Goal: Navigation & Orientation: Go to known website

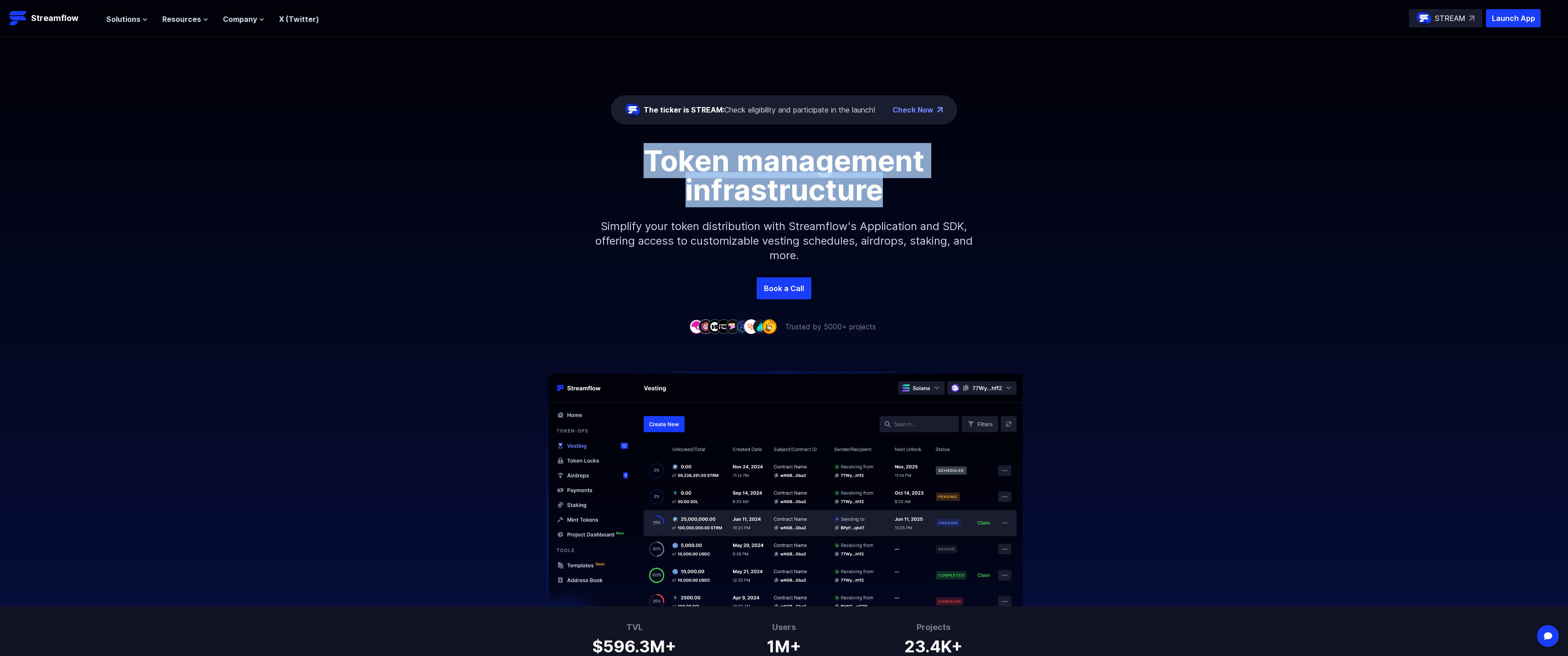
drag, startPoint x: 635, startPoint y: 156, endPoint x: 915, endPoint y: 195, distance: 282.7
click at [915, 196] on h1 "Token management infrastructure" at bounding box center [784, 174] width 410 height 58
click at [915, 195] on h1 "Token management infrastructure" at bounding box center [784, 174] width 410 height 58
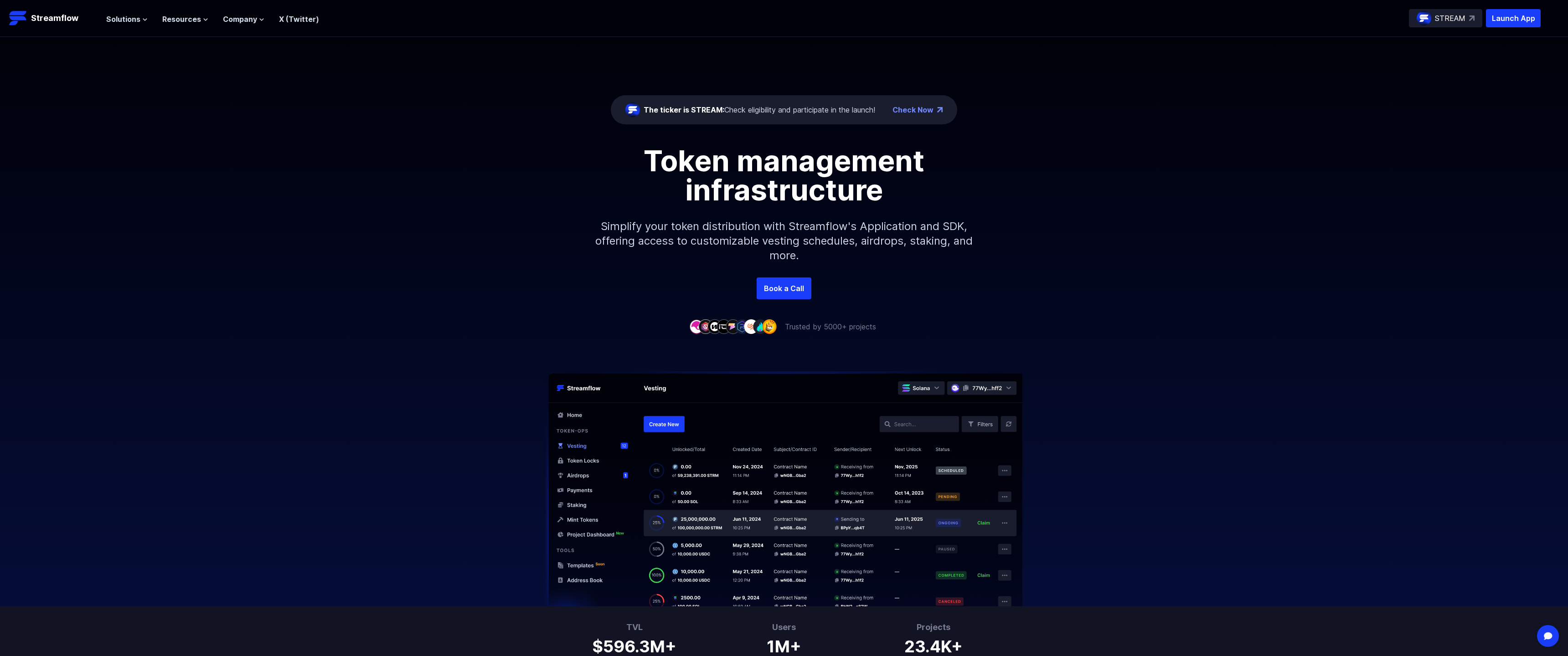
click at [707, 213] on p "Simplify your token distribution with Streamflow's Application and SDK, offerin…" at bounding box center [783, 241] width 392 height 72
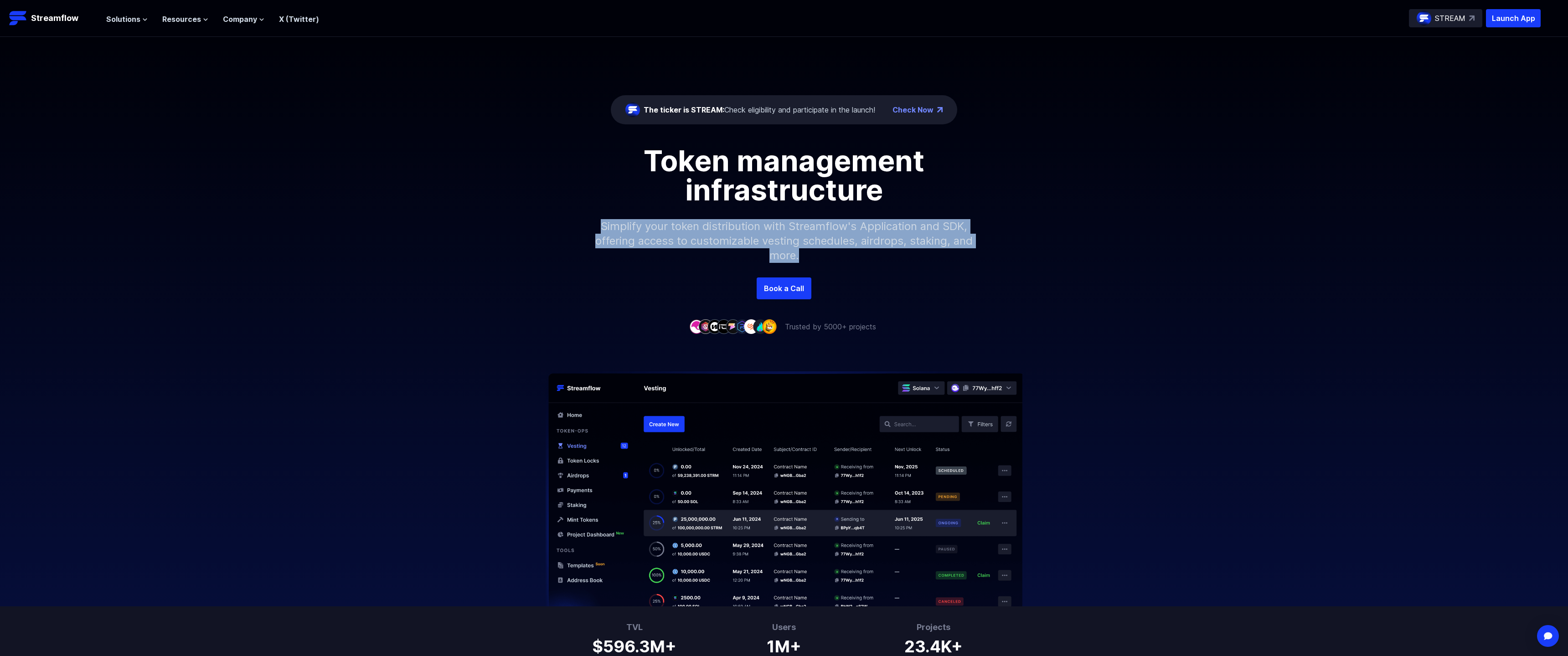
drag, startPoint x: 606, startPoint y: 218, endPoint x: 948, endPoint y: 267, distance: 345.5
click at [948, 268] on p "Simplify your token distribution with Streamflow's Application and SDK, offerin…" at bounding box center [783, 241] width 392 height 72
click at [948, 267] on p "Simplify your token distribution with Streamflow's Application and SDK, offerin…" at bounding box center [783, 241] width 392 height 72
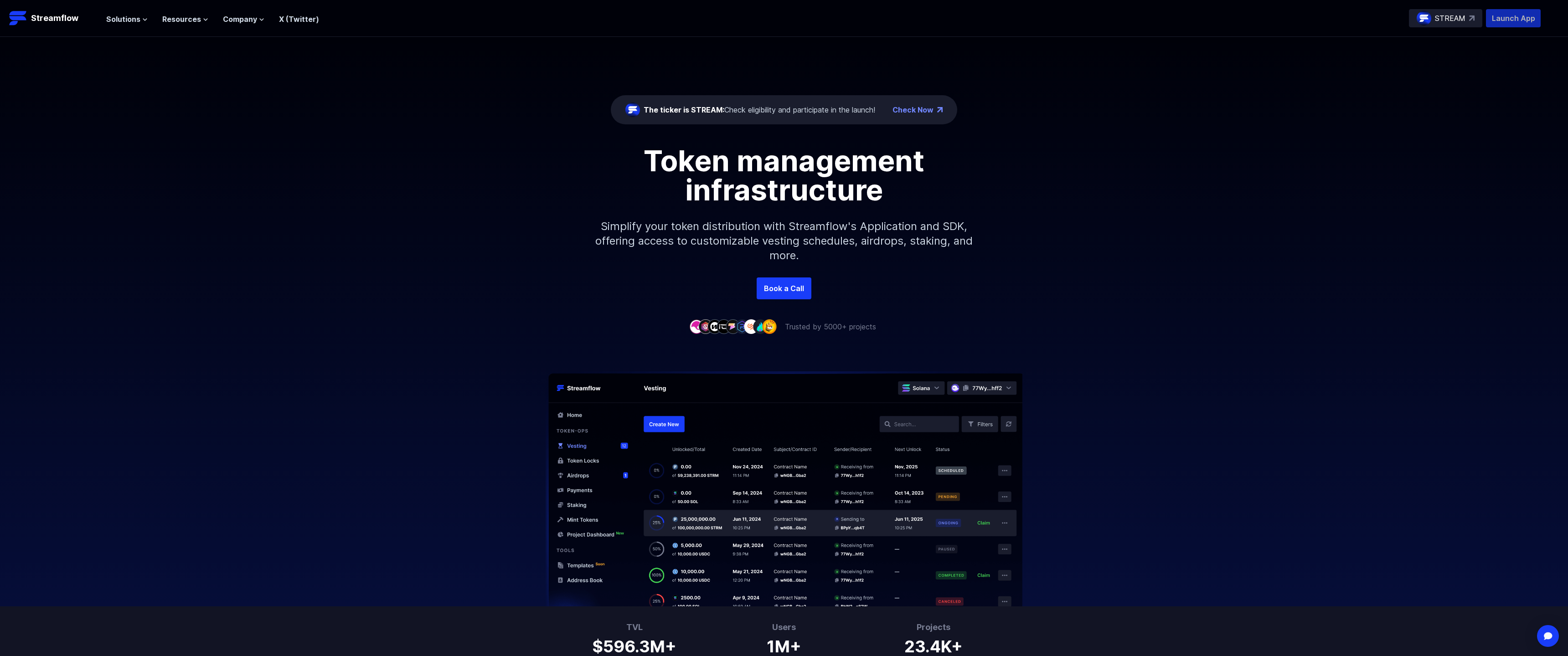
click at [1506, 22] on p "Launch App" at bounding box center [1513, 18] width 54 height 18
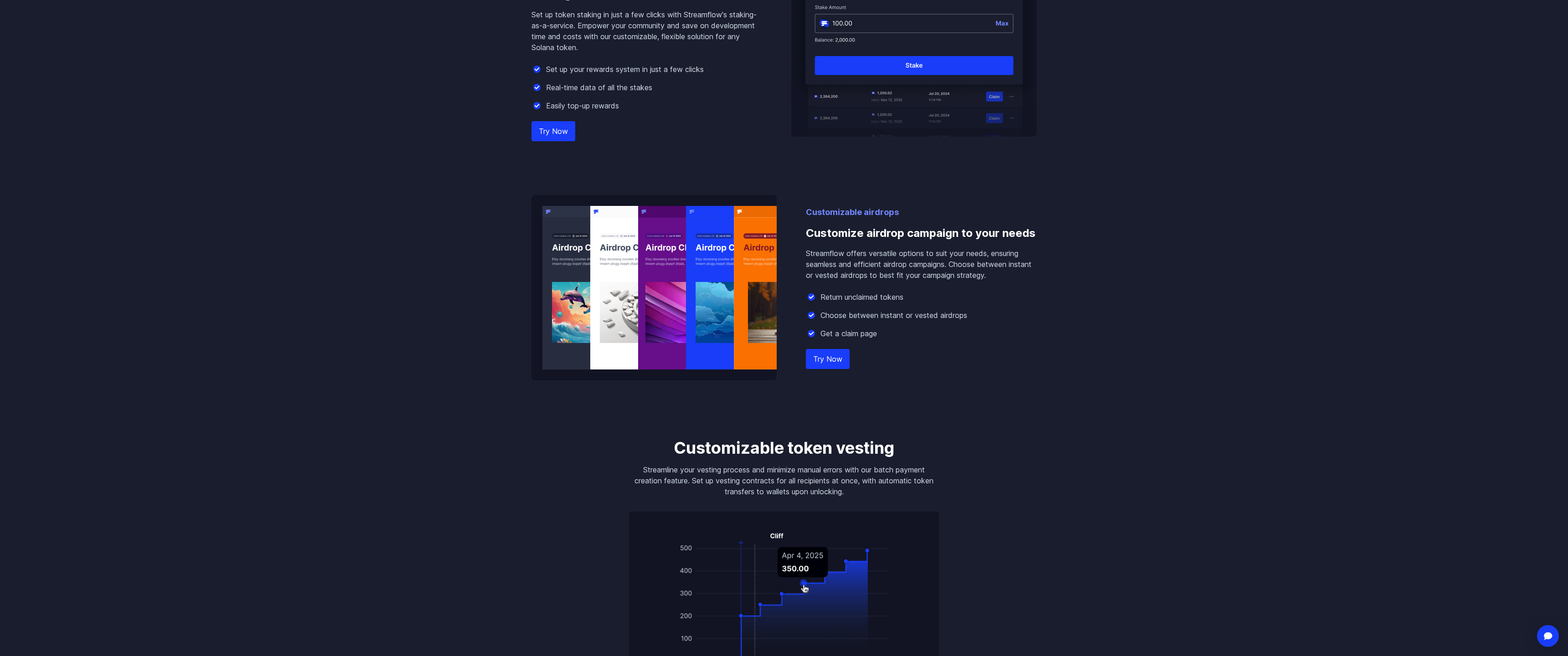
scroll to position [853, 0]
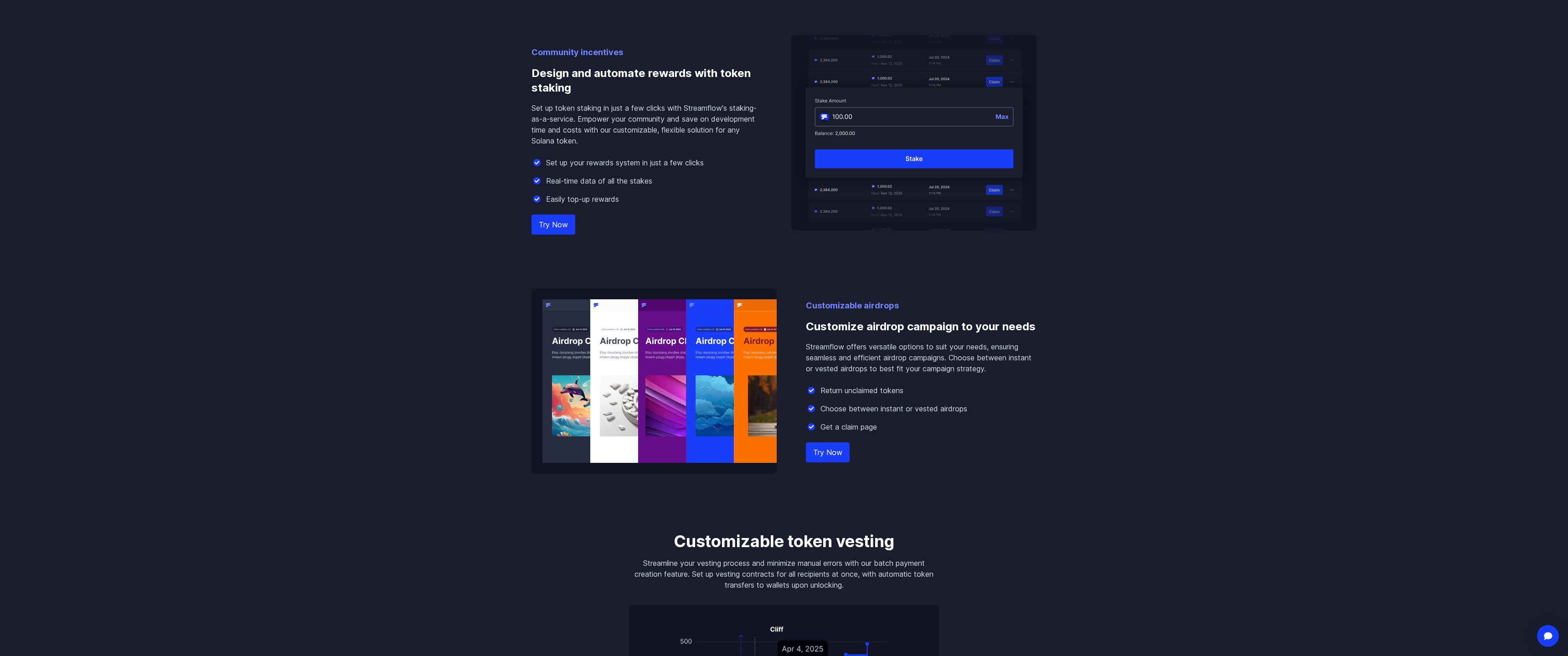
click at [829, 458] on link "Try Now" at bounding box center [828, 452] width 44 height 20
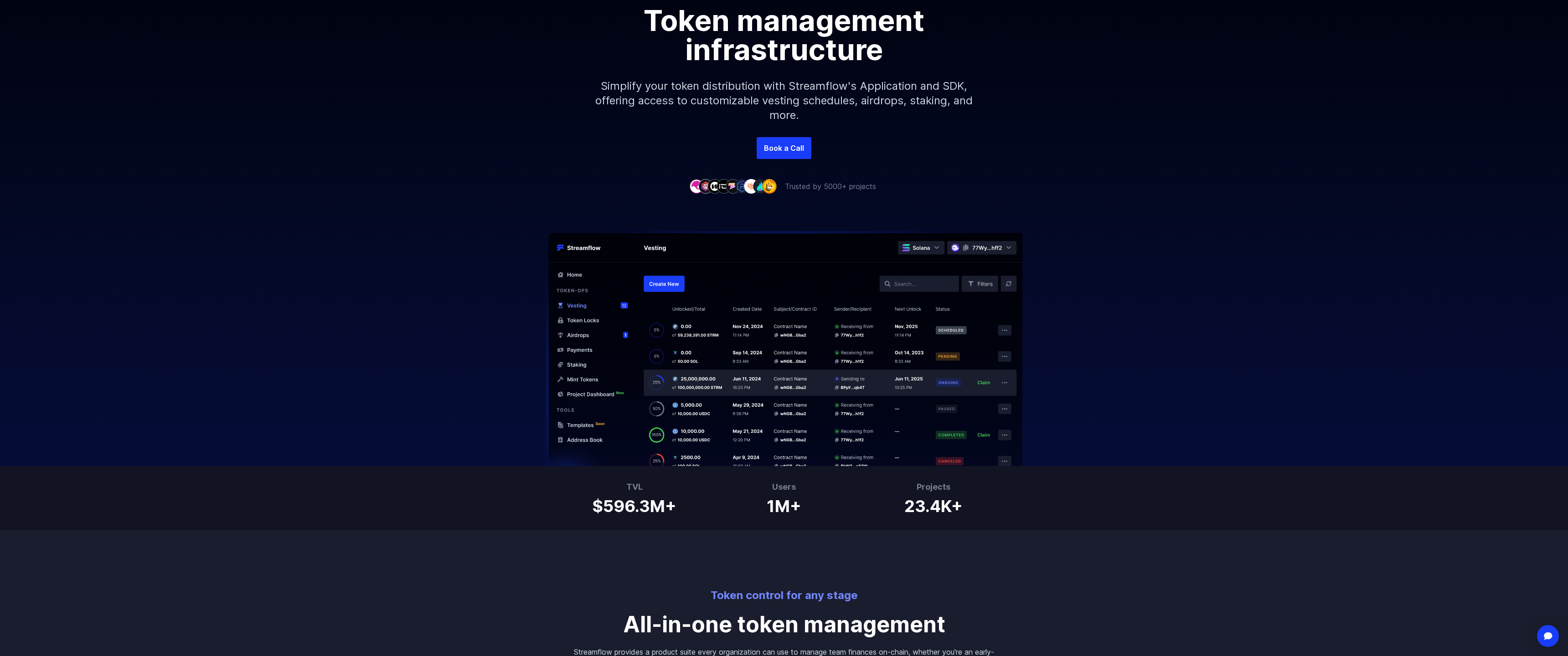
scroll to position [0, 0]
